Goal: Information Seeking & Learning: Learn about a topic

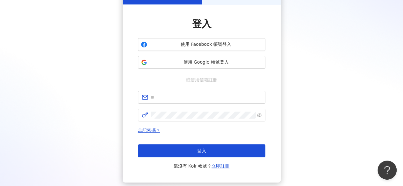
scroll to position [32, 0]
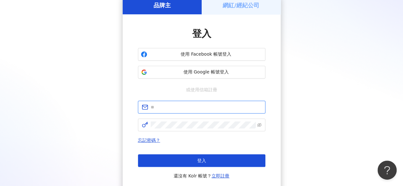
click at [187, 108] on input "text" at bounding box center [206, 107] width 111 height 7
type input "*"
type input "**********"
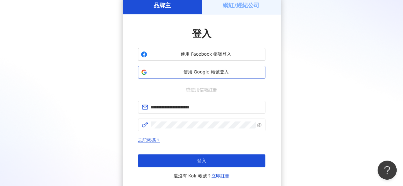
click at [215, 72] on span "使用 Google 帳號登入" at bounding box center [206, 72] width 113 height 6
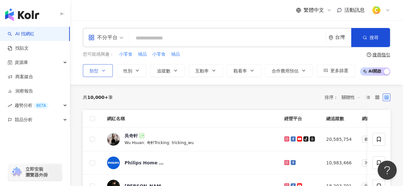
click at [94, 74] on button "類型" at bounding box center [98, 70] width 30 height 13
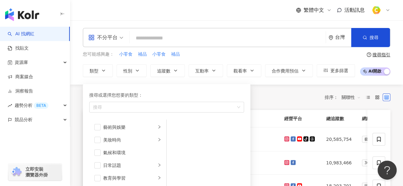
click at [204, 54] on div "您可能感興趣： 小零食 補品 小零食 補品" at bounding box center [219, 54] width 272 height 7
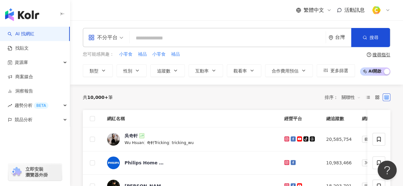
click at [183, 37] on input "search" at bounding box center [227, 38] width 191 height 12
click at [253, 70] on icon "button" at bounding box center [251, 70] width 5 height 5
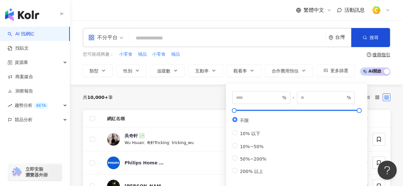
click at [161, 93] on div "共 10,000+ 筆 排序： 關聯性" at bounding box center [236, 97] width 307 height 10
